Goal: Use online tool/utility: Utilize a website feature to perform a specific function

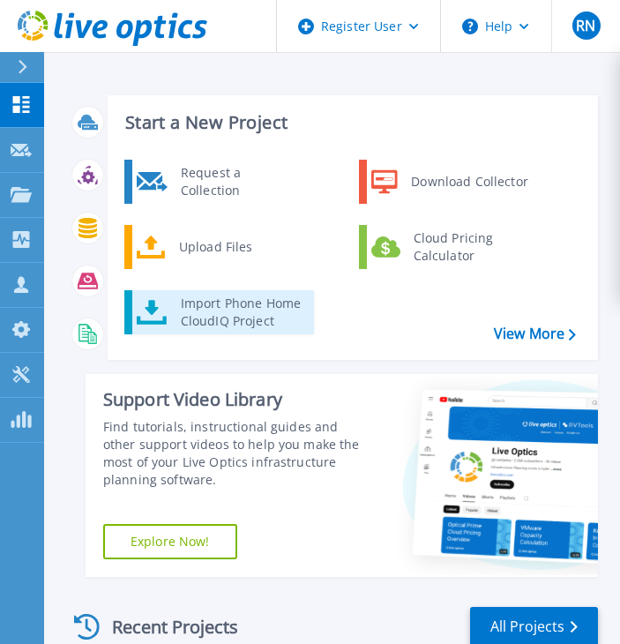
click at [206, 309] on div "Import Phone Home CloudIQ Project" at bounding box center [241, 311] width 138 height 35
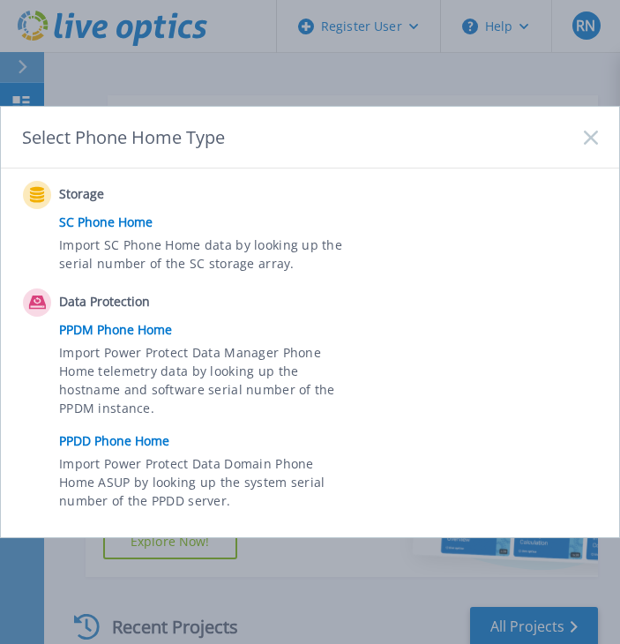
click at [86, 435] on link "PPDD Phone Home" at bounding box center [328, 441] width 538 height 26
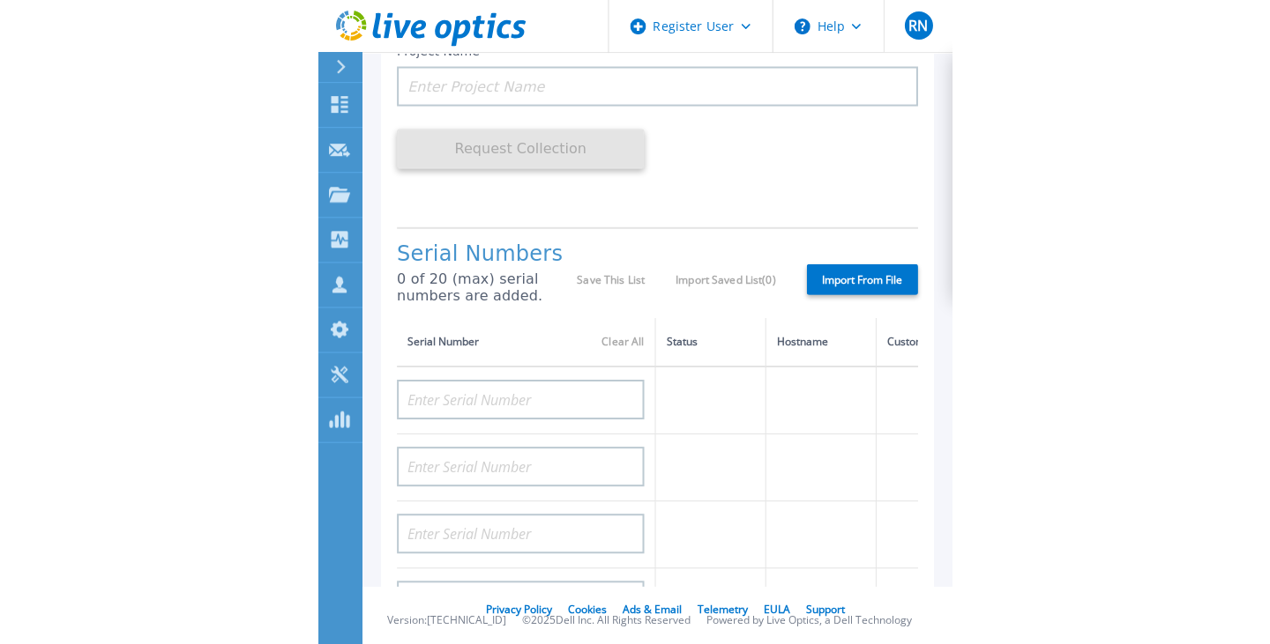
scroll to position [264, 0]
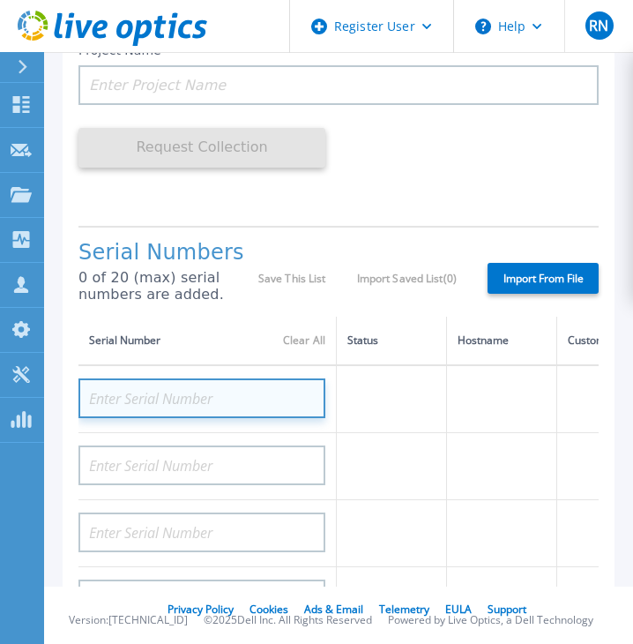
click at [186, 404] on input at bounding box center [201, 398] width 247 height 40
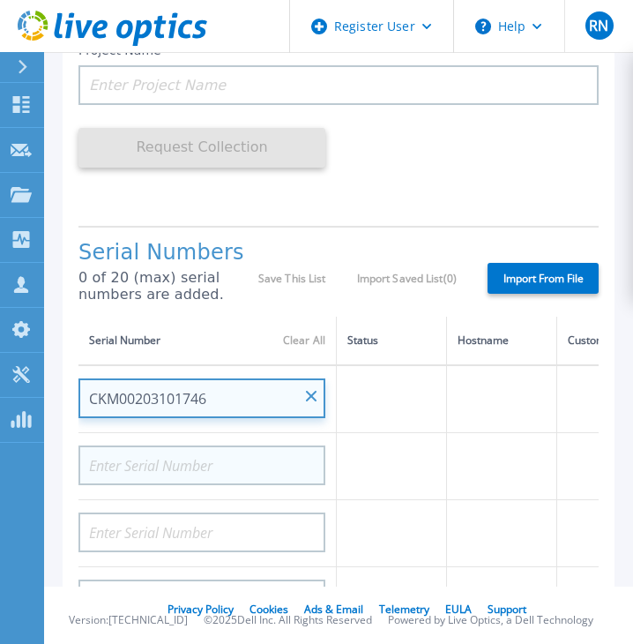
type input "CKM00203101746"
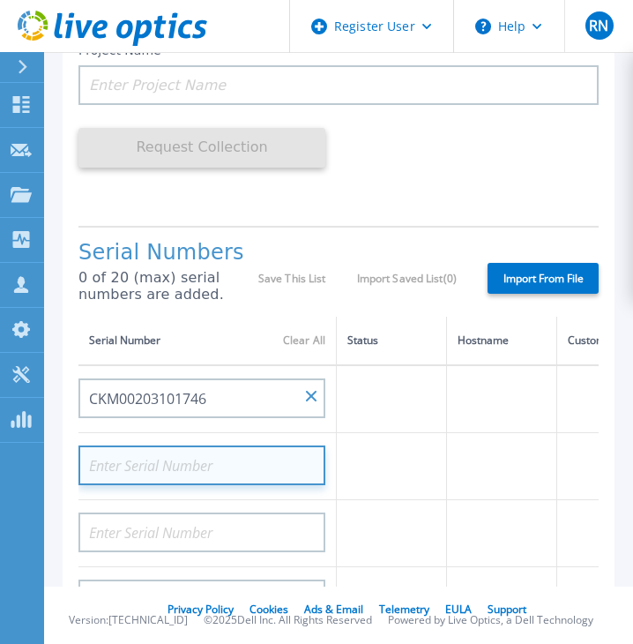
click at [264, 468] on input at bounding box center [201, 465] width 247 height 40
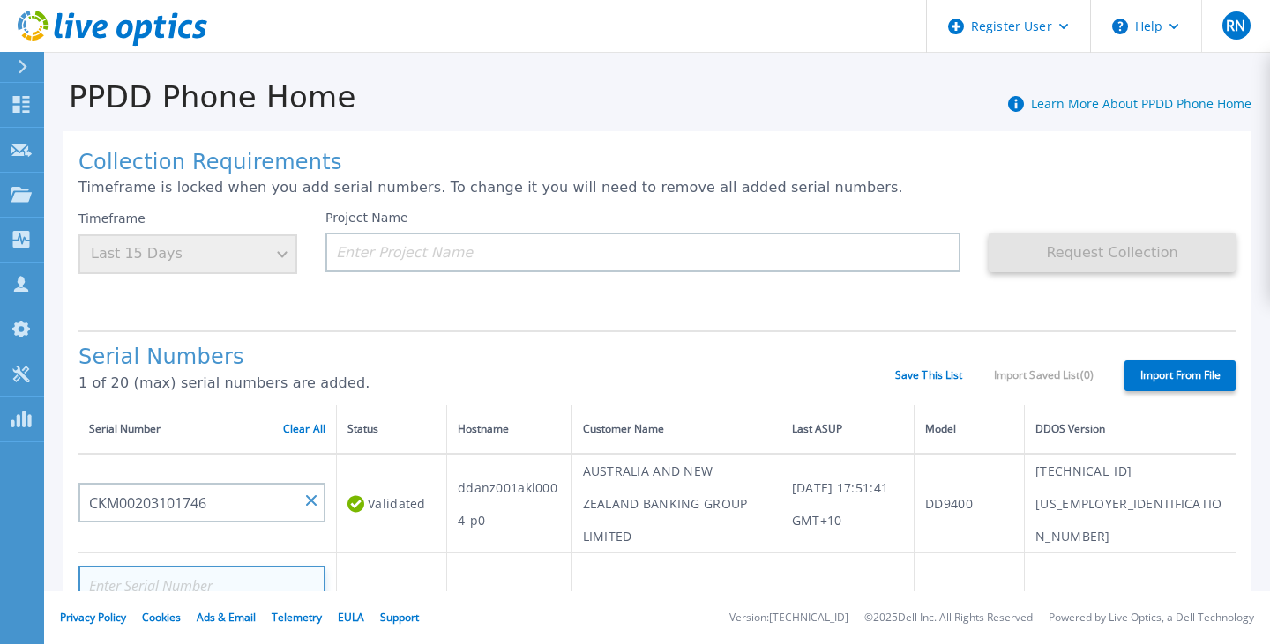
scroll to position [0, 0]
